Goal: Go to known website: Go to known website

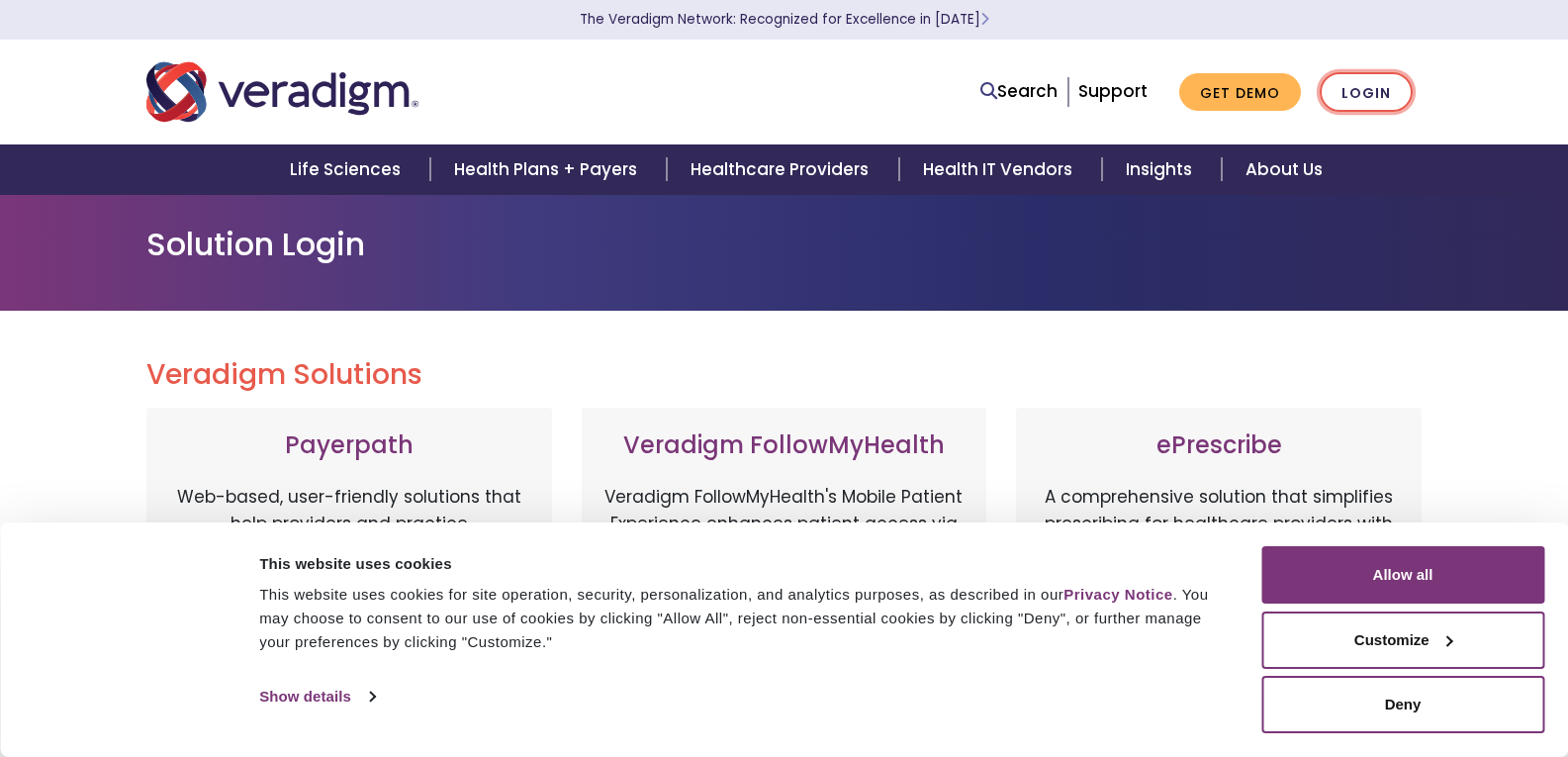
click at [1389, 91] on link "Login" at bounding box center [1366, 92] width 93 height 41
click at [1399, 84] on link "Login" at bounding box center [1366, 92] width 93 height 41
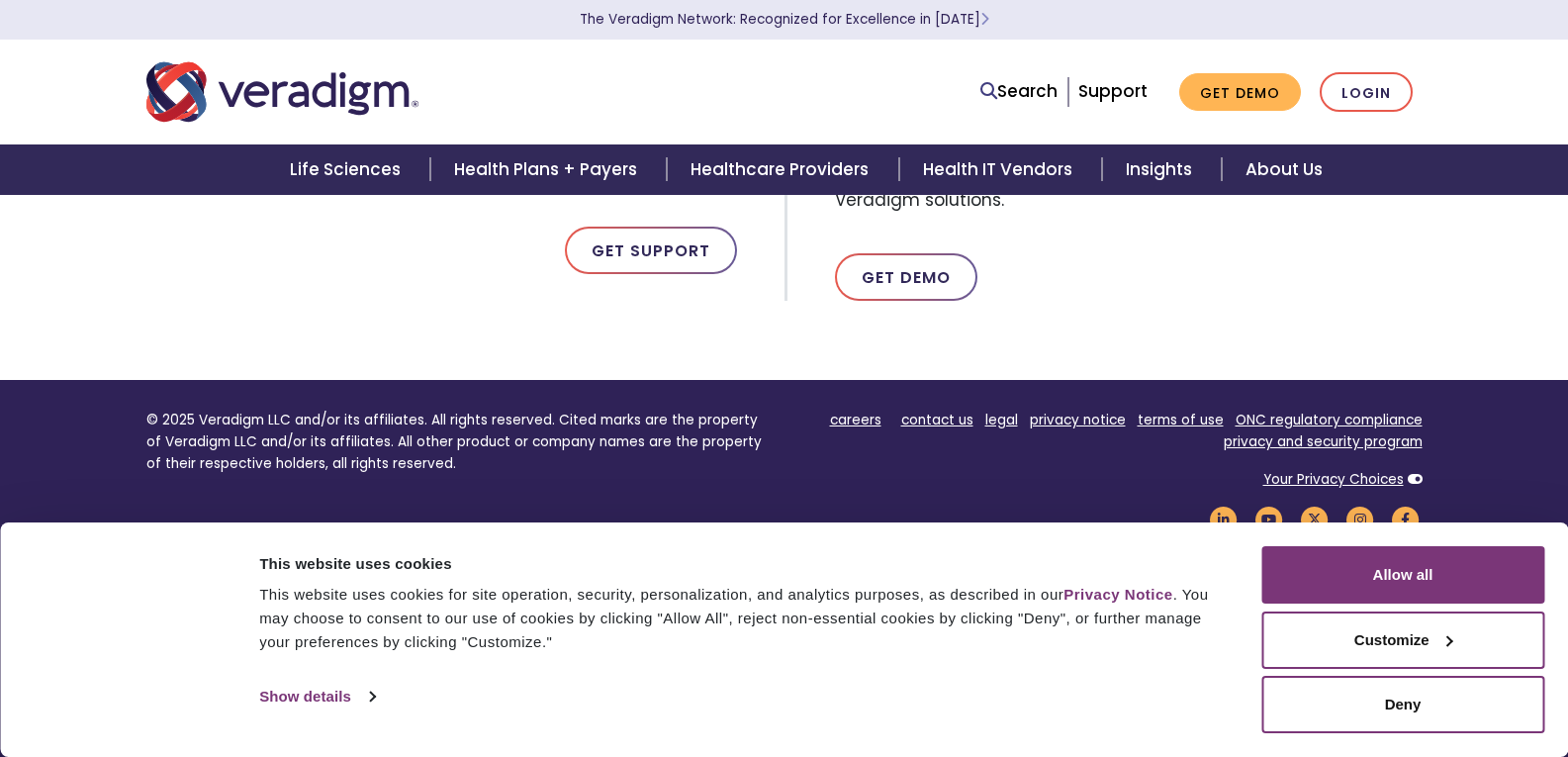
scroll to position [1163, 0]
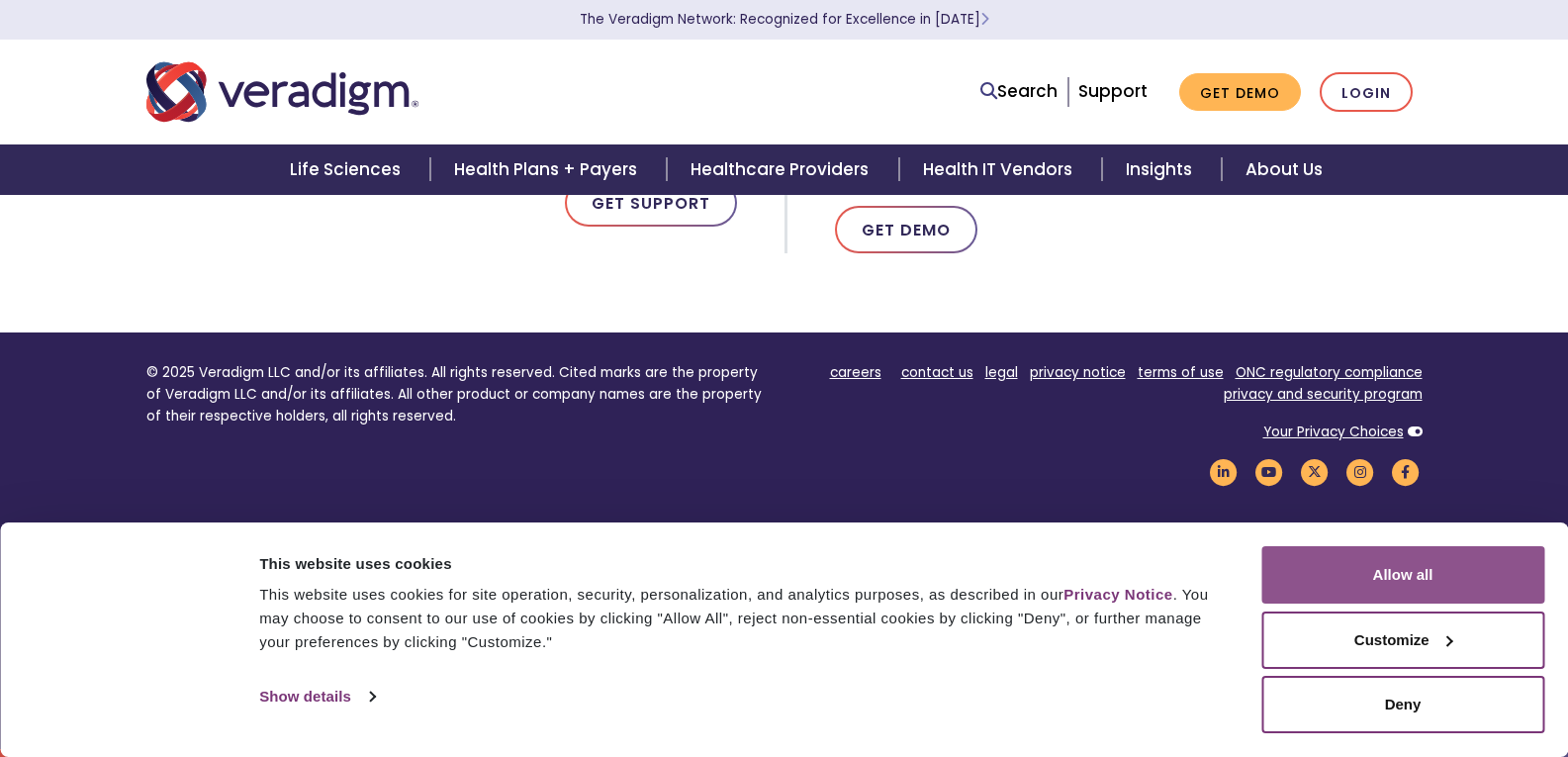
click at [1458, 585] on button "Allow all" at bounding box center [1402, 574] width 283 height 57
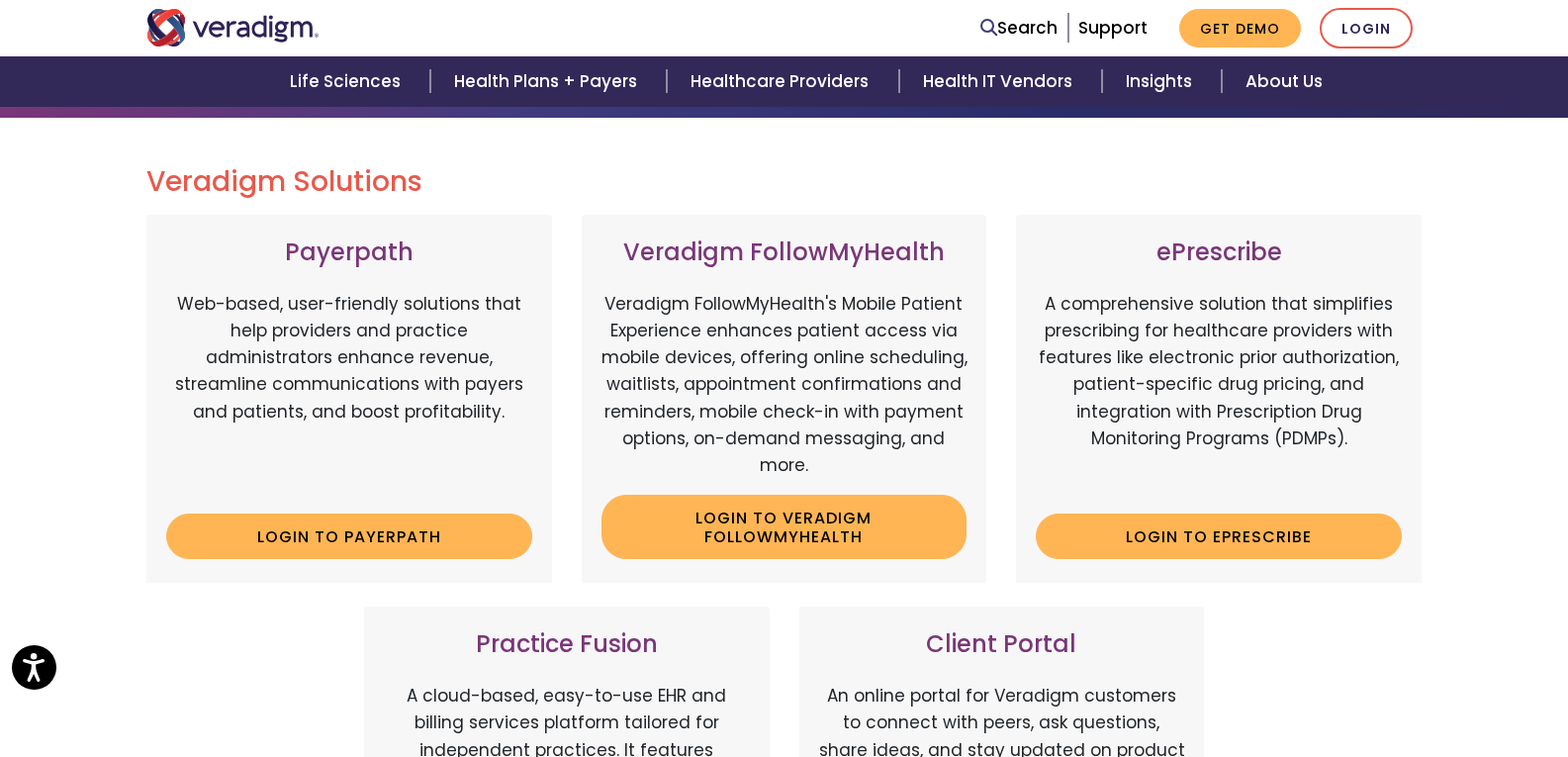
scroll to position [297, 0]
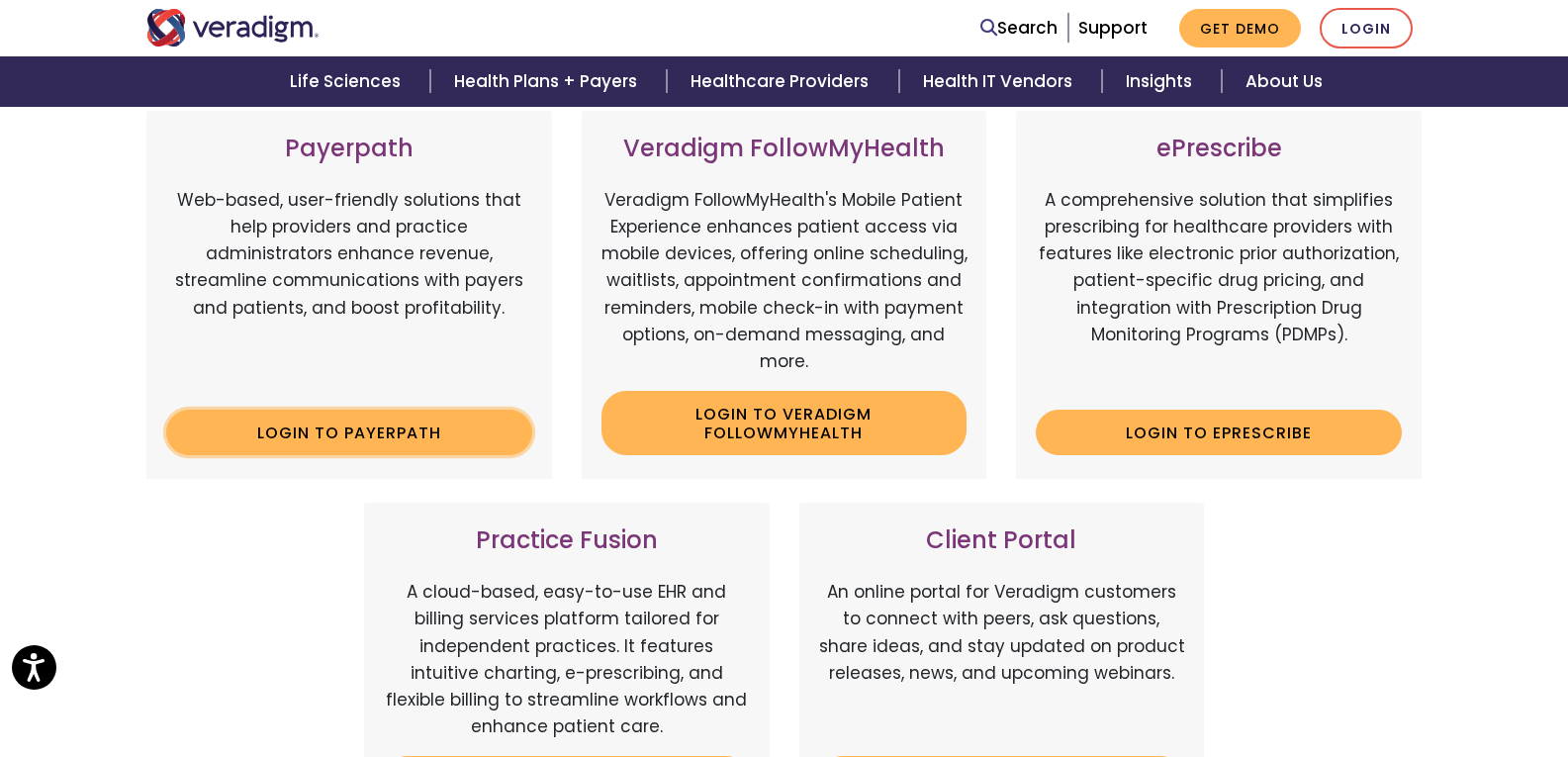
click at [409, 435] on link "Login to Payerpath" at bounding box center [349, 433] width 366 height 46
